Goal: Information Seeking & Learning: Learn about a topic

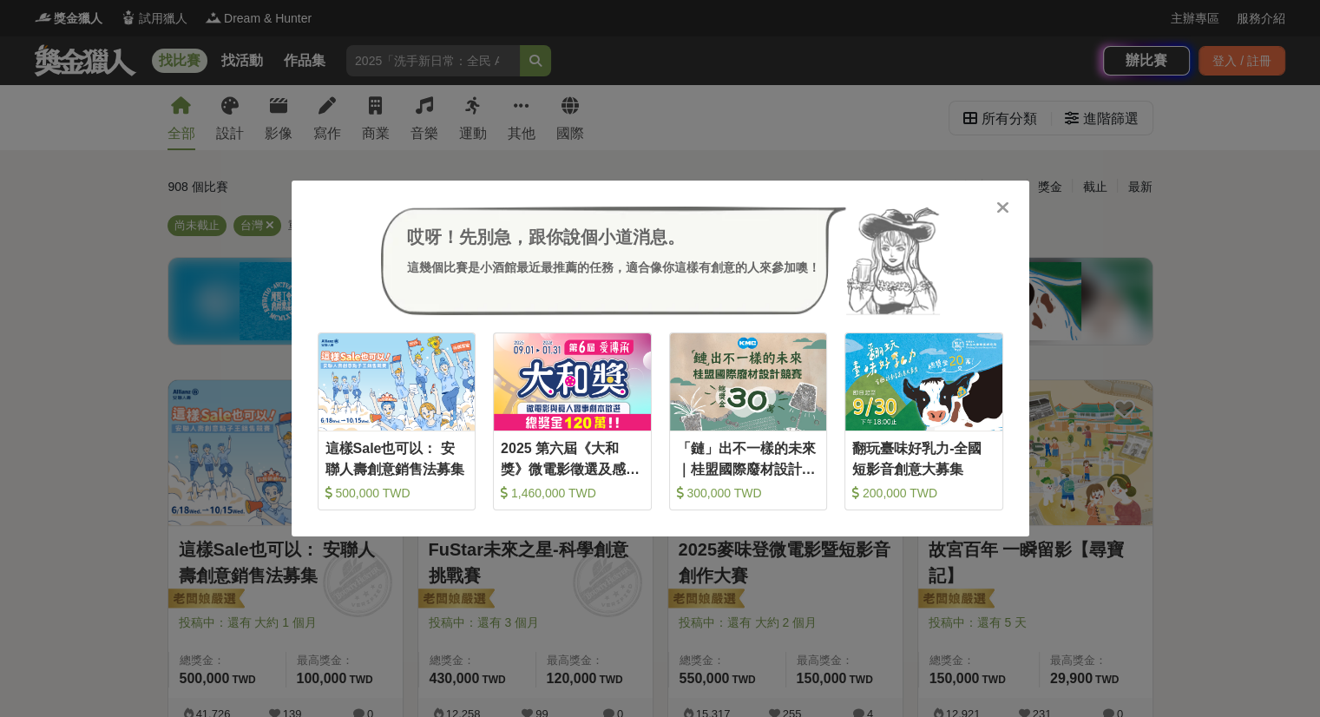
click at [1019, 203] on div "哎呀！先別急，跟你說個小道消息。 這幾個比賽是小酒館最近最推薦的任務，適合像你這樣有創意的人來參加噢！ 收藏 這樣Sale也可以： 安聯人壽創意銷售法募集 5…" at bounding box center [660, 358] width 737 height 357
click at [1004, 203] on icon at bounding box center [1002, 207] width 13 height 17
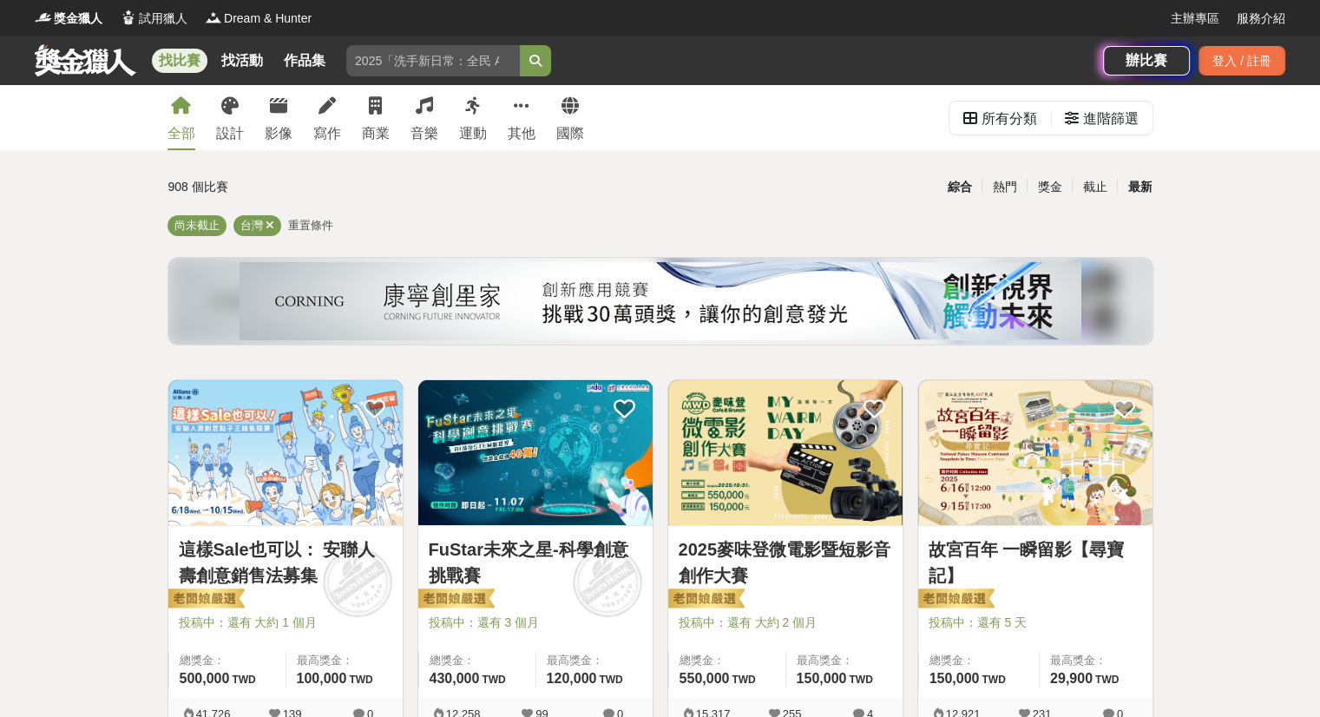
click at [1146, 183] on div "最新" at bounding box center [1139, 187] width 45 height 30
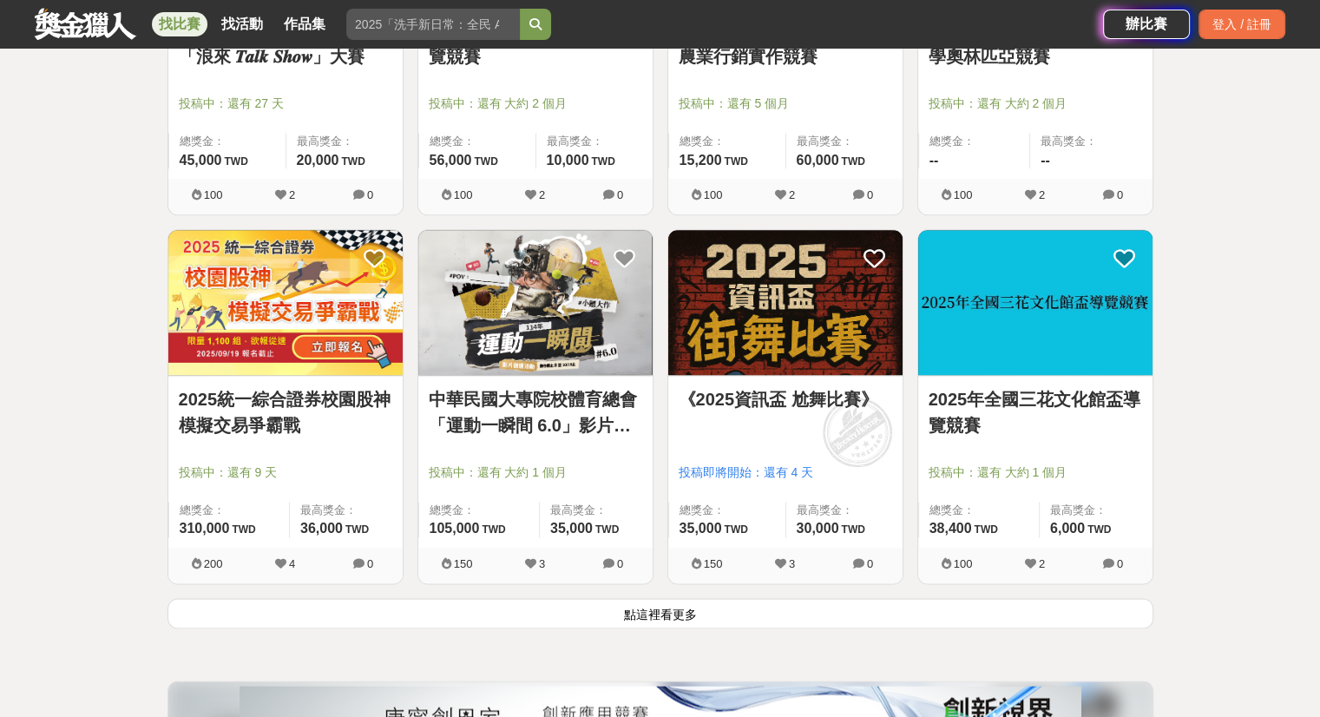
scroll to position [1995, 0]
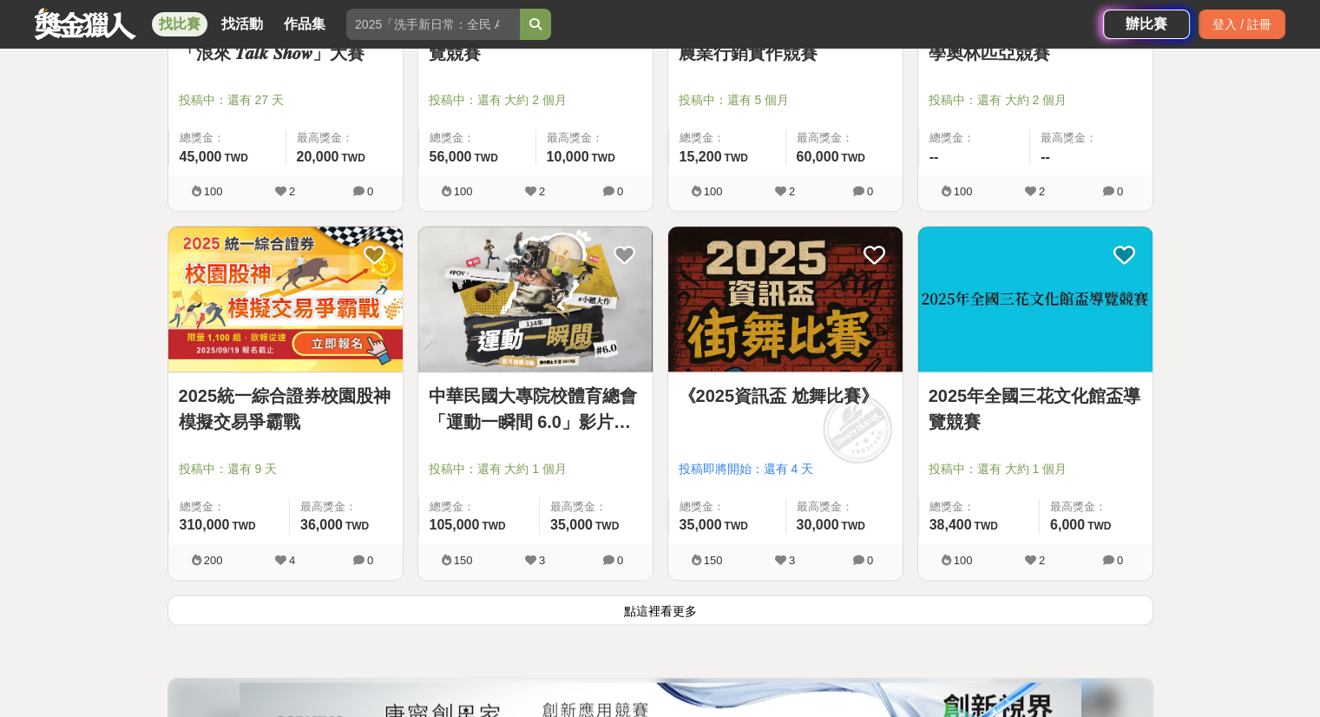
click at [368, 619] on button "點這裡看更多" at bounding box center [660, 609] width 986 height 30
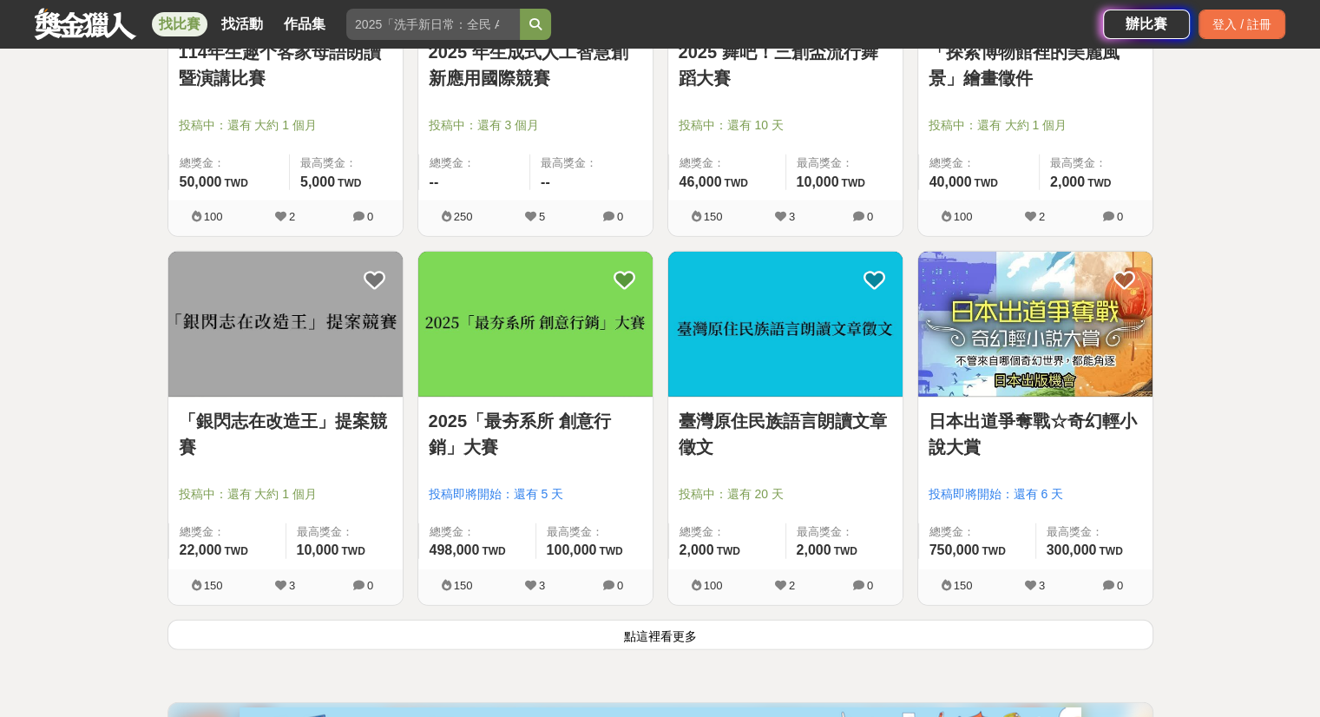
scroll to position [4425, 0]
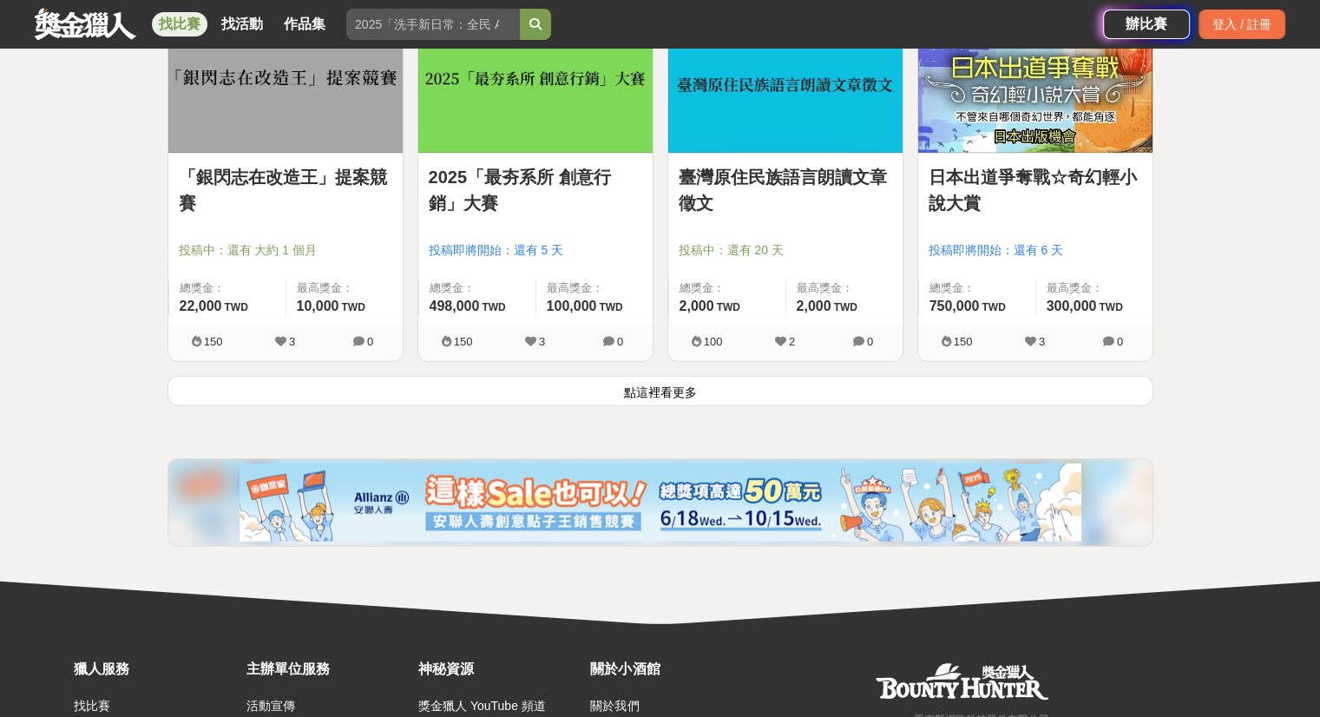
click at [363, 369] on div "「銀閃志在改造王」提案競賽 投稿中：還有 大約 1 個月 總獎金： 22,000 22,000 TWD 最高獎金： 10,000 TWD 150 3 0" at bounding box center [286, 191] width 250 height 369
click at [369, 355] on div "150 3 0" at bounding box center [285, 343] width 234 height 36
click at [449, 386] on button "點這裡看更多" at bounding box center [660, 391] width 986 height 30
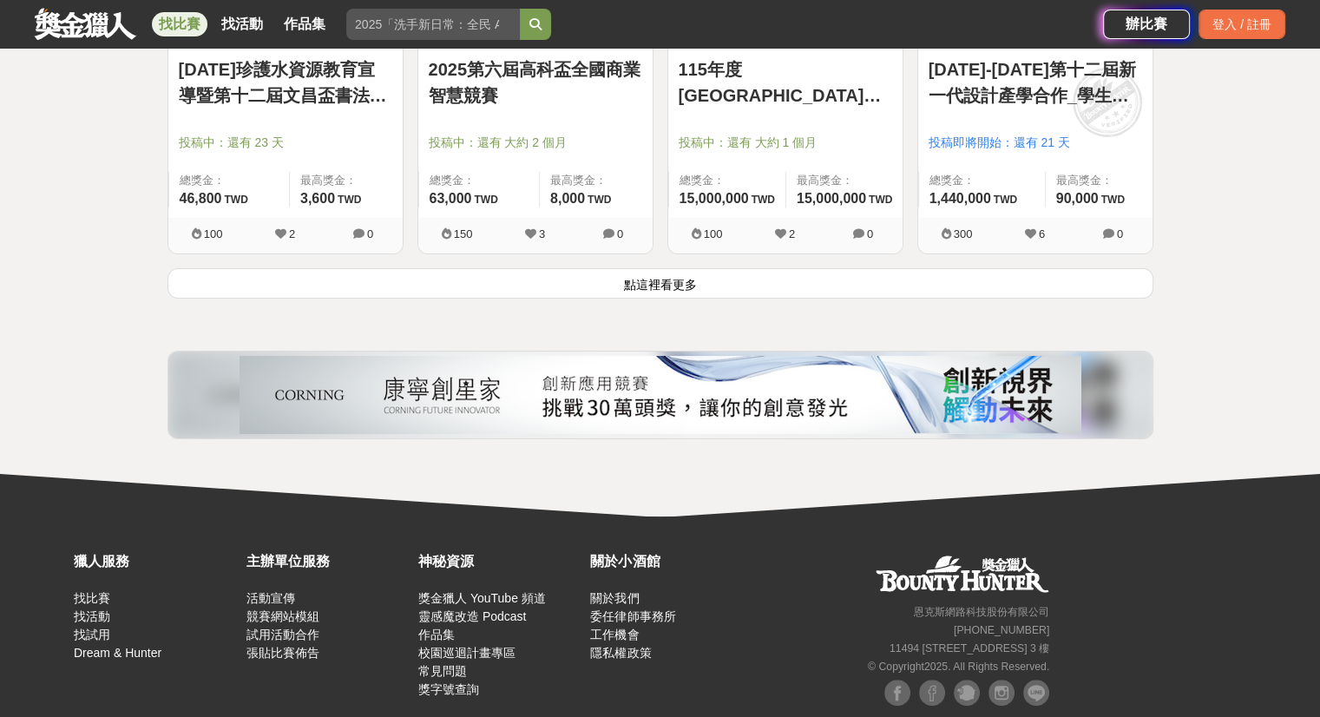
scroll to position [6779, 0]
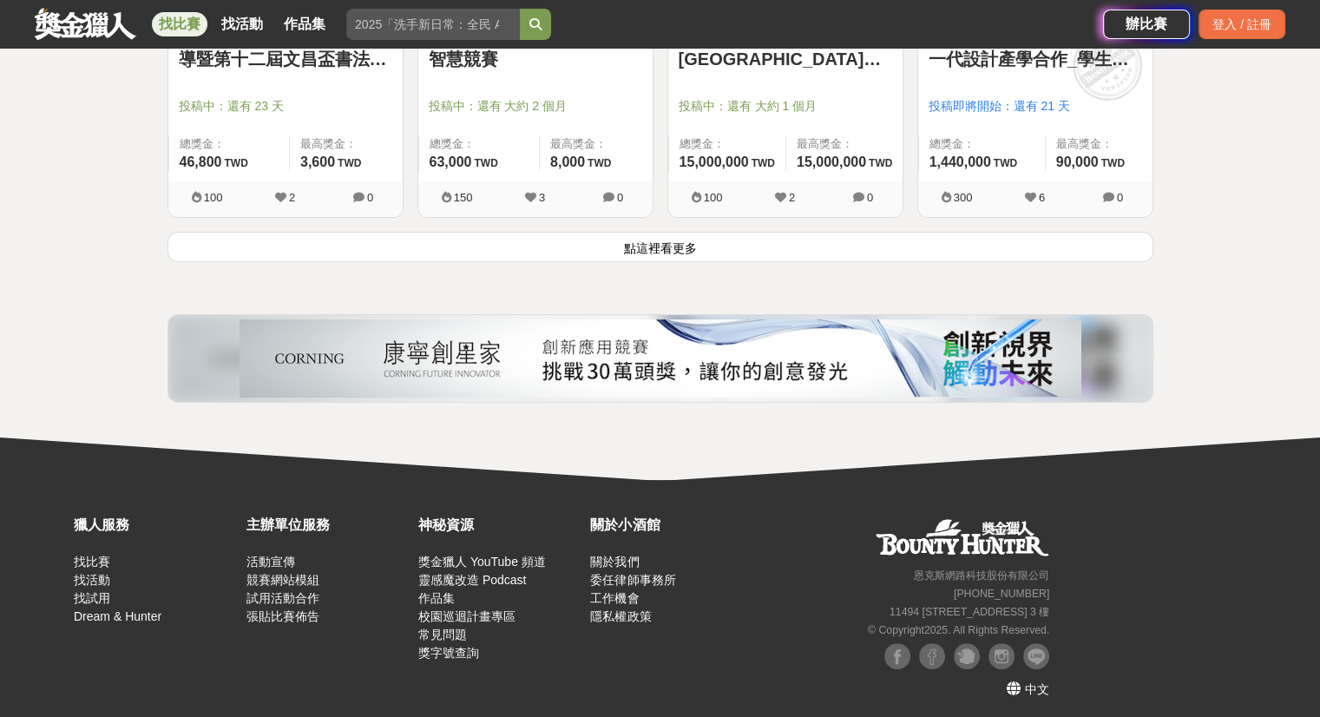
click at [472, 246] on button "點這裡看更多" at bounding box center [660, 247] width 986 height 30
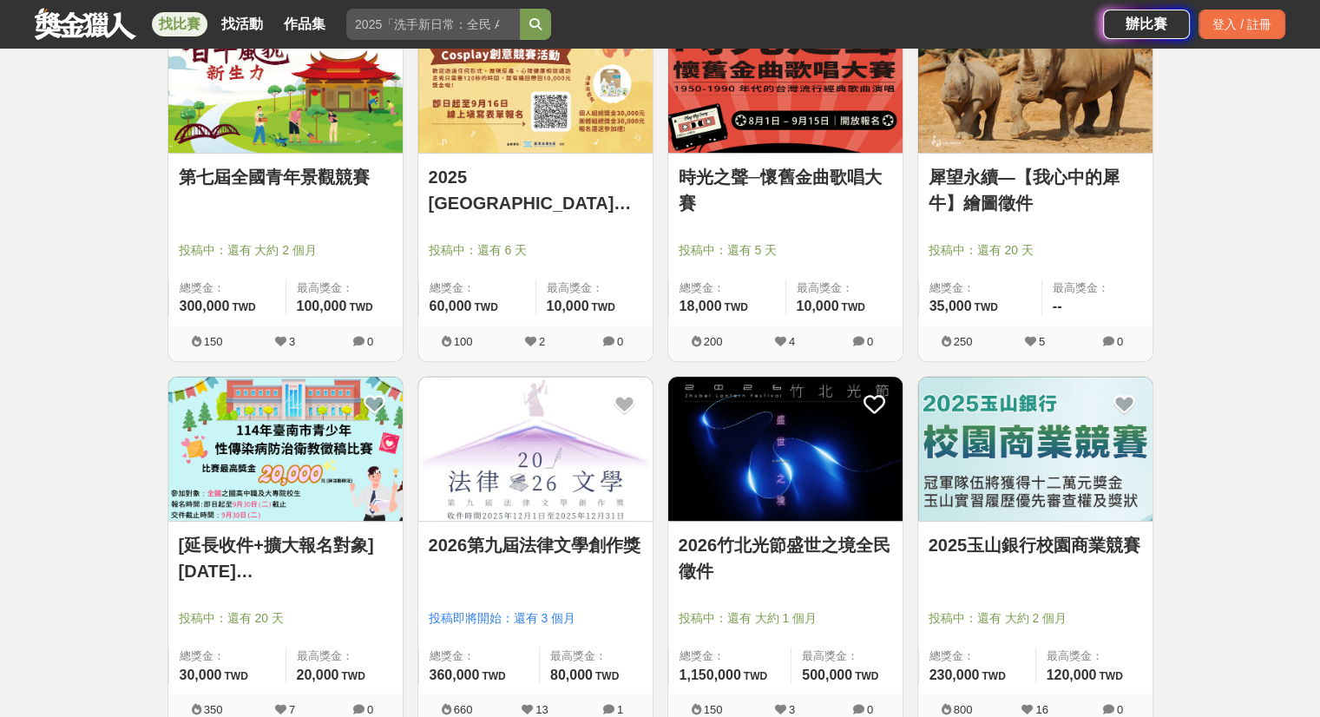
scroll to position [7734, 0]
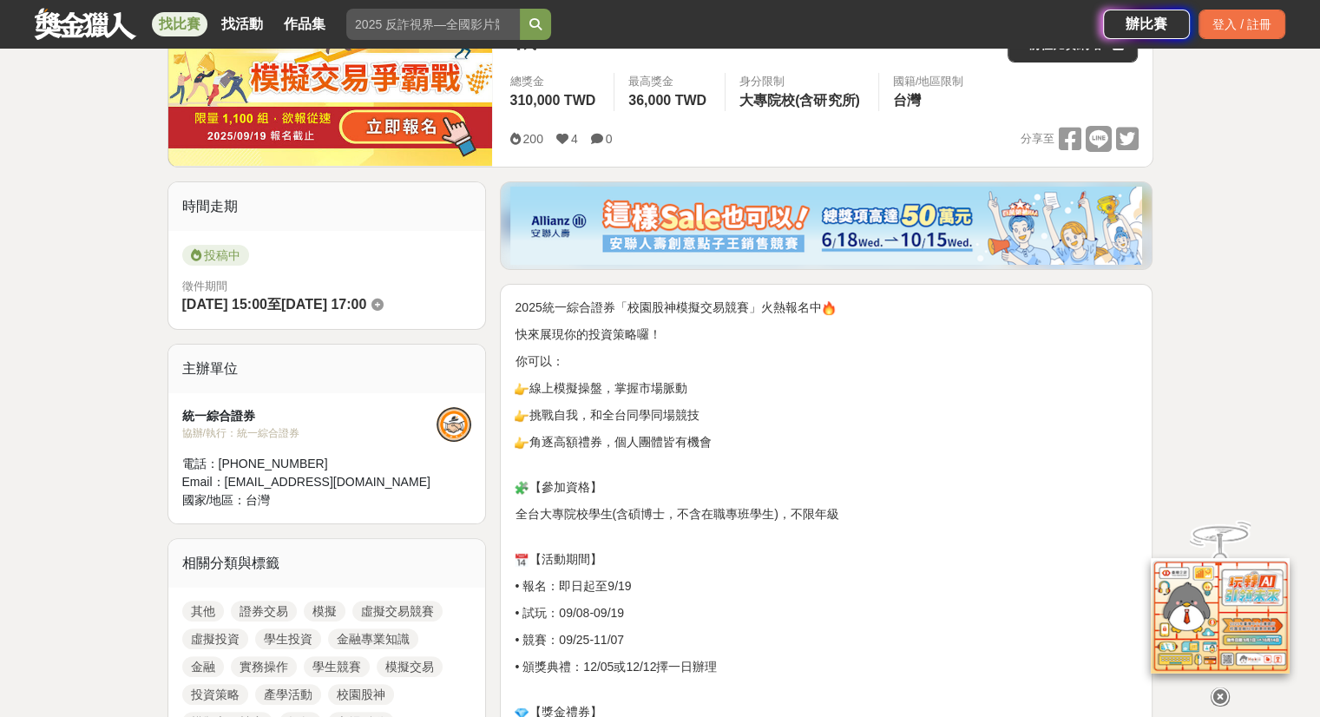
scroll to position [521, 0]
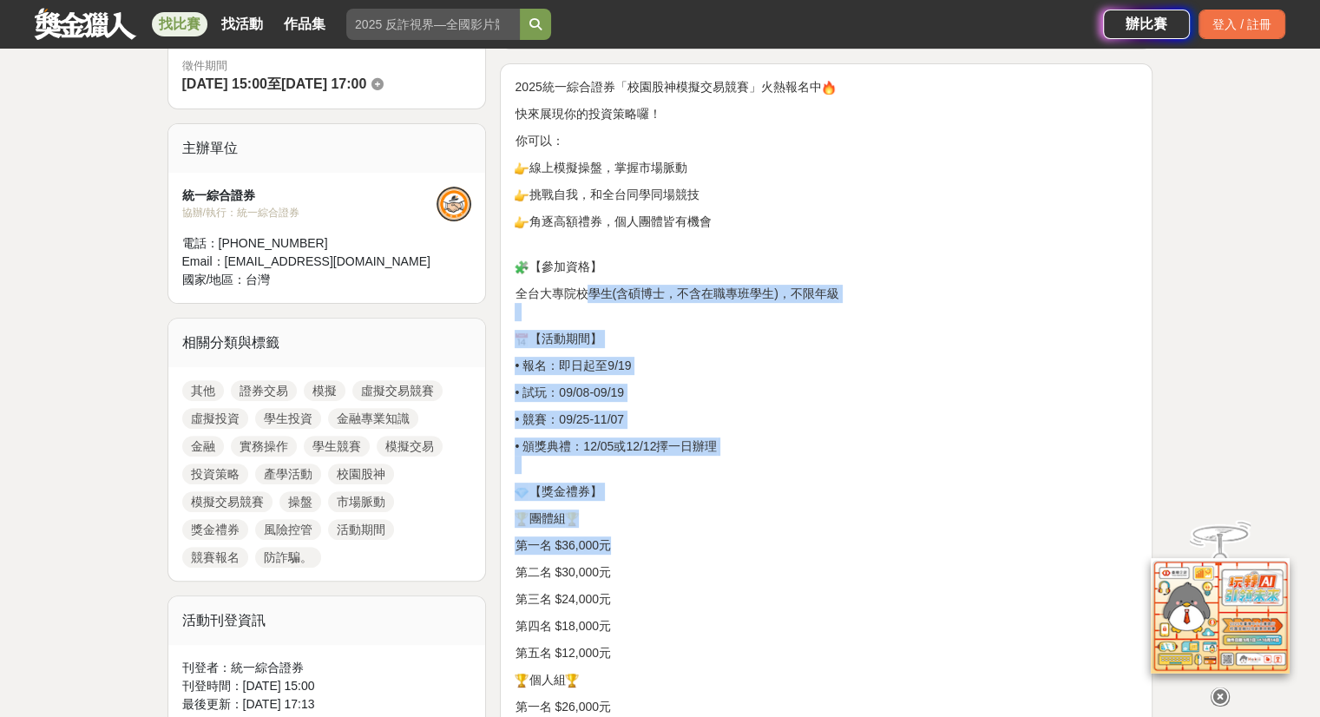
drag, startPoint x: 583, startPoint y: 301, endPoint x: 744, endPoint y: 534, distance: 283.0
click at [744, 536] on p "第一名 $36,000元" at bounding box center [825, 545] width 623 height 18
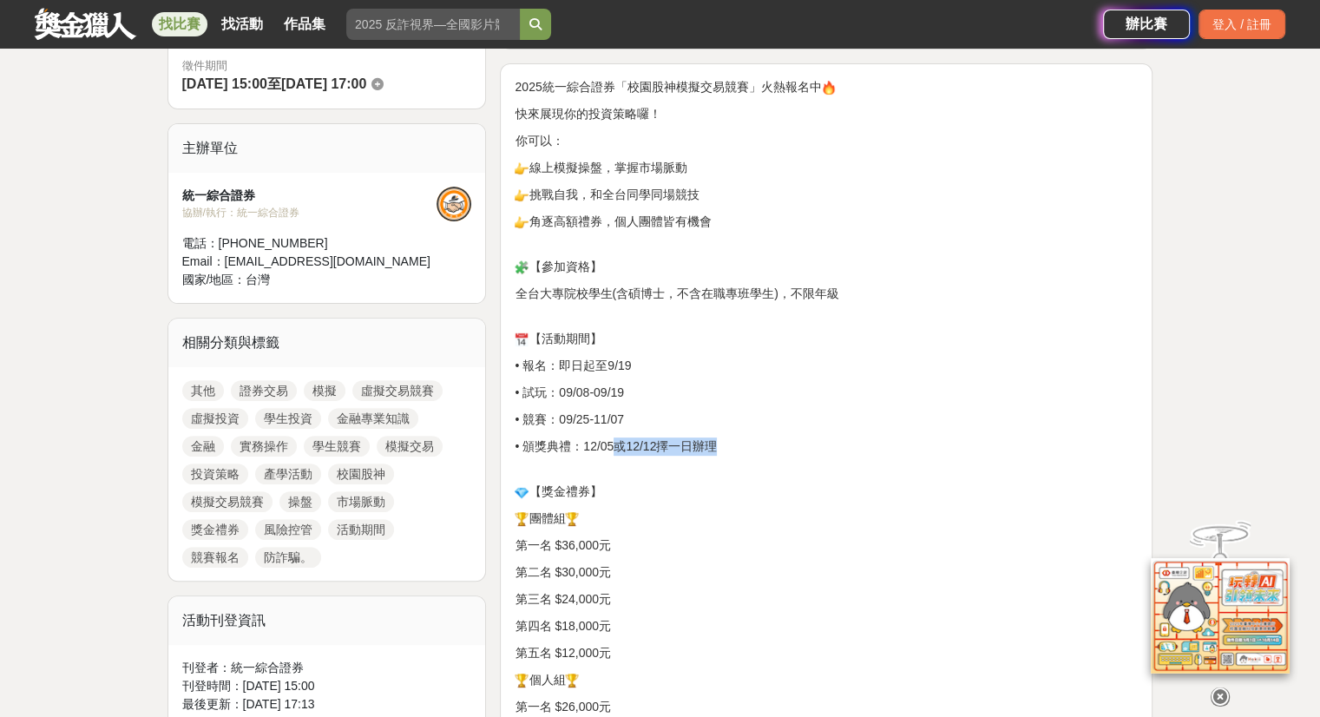
drag, startPoint x: 751, startPoint y: 442, endPoint x: 620, endPoint y: 429, distance: 131.6
drag, startPoint x: 592, startPoint y: 442, endPoint x: 767, endPoint y: 437, distance: 175.3
click at [767, 437] on p "• 頒獎典禮：12/05或12/12擇一日辦理" at bounding box center [825, 455] width 623 height 36
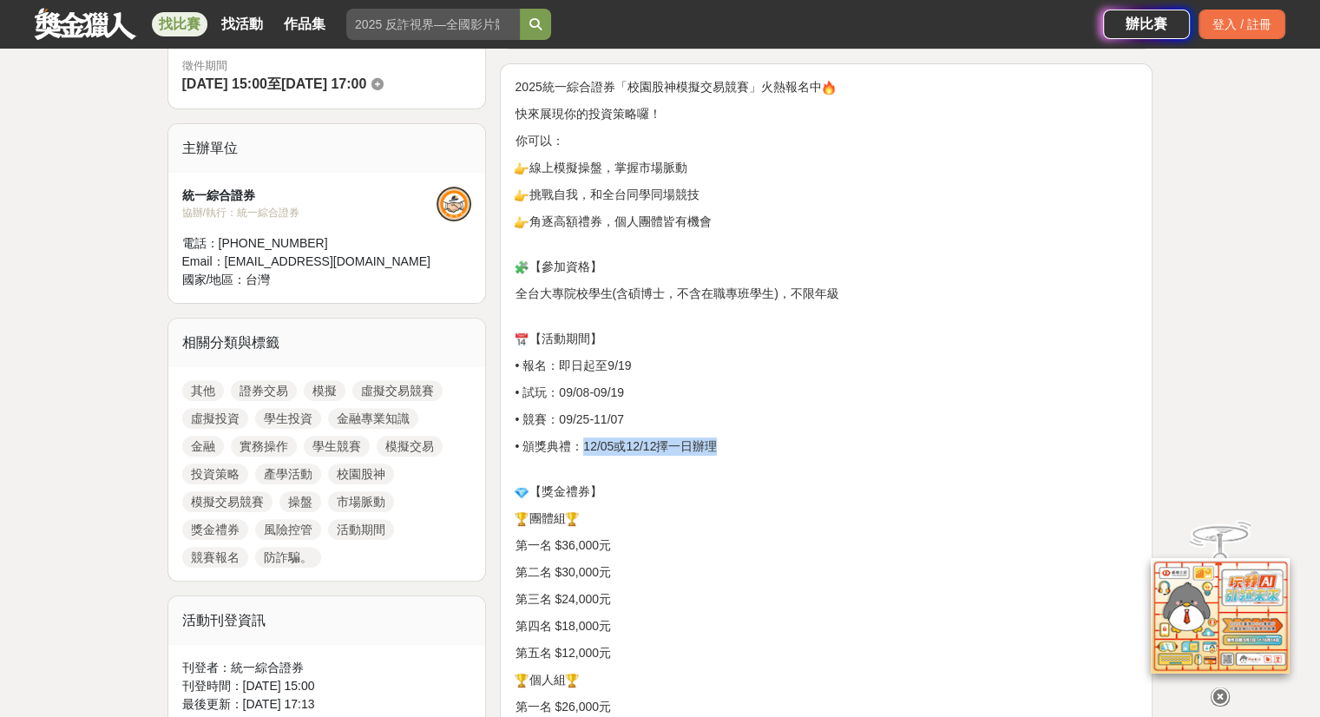
click at [767, 437] on p "• 頒獎典禮：12/05或12/12擇一日辦理" at bounding box center [825, 455] width 623 height 36
drag, startPoint x: 736, startPoint y: 441, endPoint x: 607, endPoint y: 410, distance: 131.9
click at [607, 410] on p "• 競賽：09/25-11/07" at bounding box center [825, 419] width 623 height 18
